Goal: Information Seeking & Learning: Learn about a topic

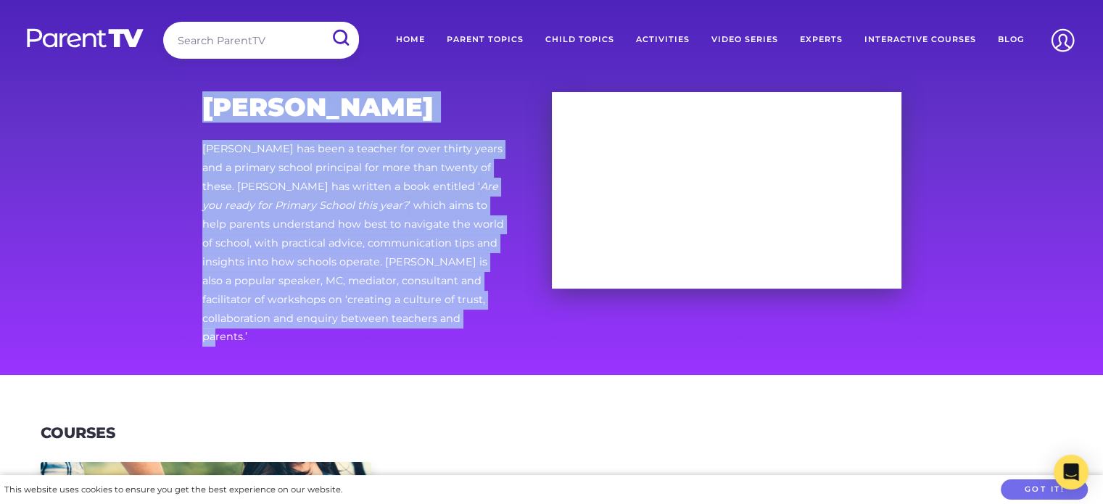
click at [194, 164] on div "[PERSON_NAME] [PERSON_NAME] has been a teacher for over thirty years and a prim…" at bounding box center [552, 228] width 743 height 294
copy div "[PERSON_NAME] [PERSON_NAME] has been a teacher for over thirty years and a prim…"
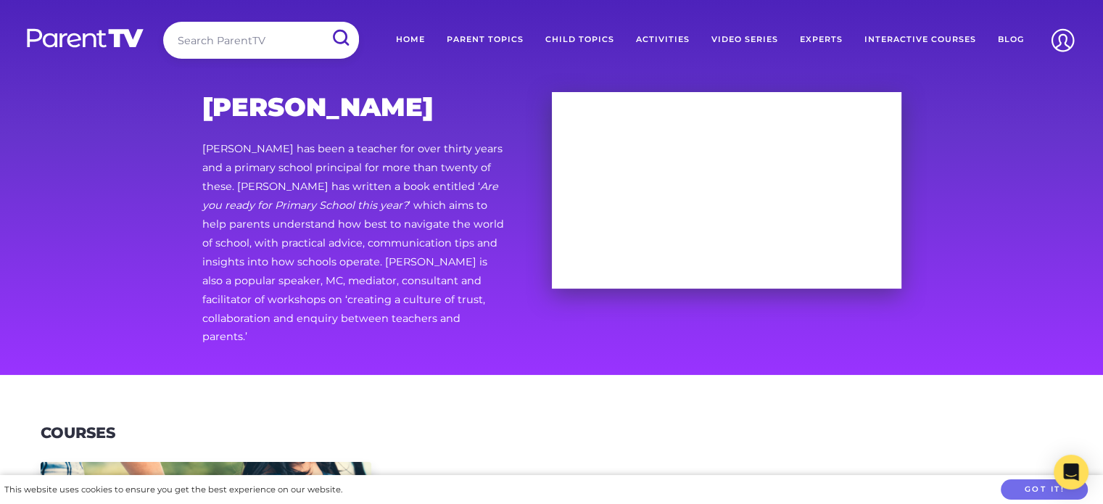
click at [624, 332] on div "[PERSON_NAME] [PERSON_NAME] has been a teacher for over thirty years and a prim…" at bounding box center [552, 228] width 743 height 294
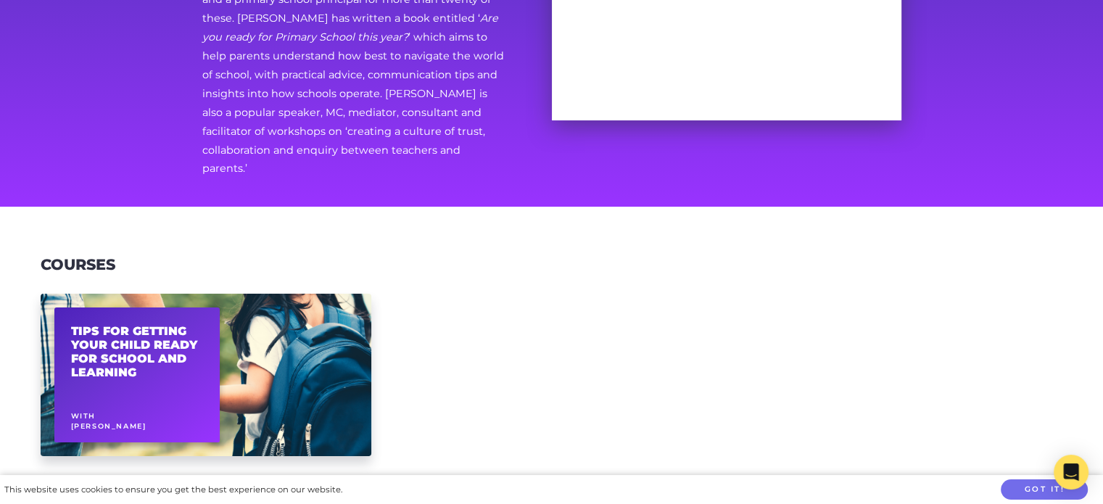
scroll to position [290, 0]
